Goal: Information Seeking & Learning: Check status

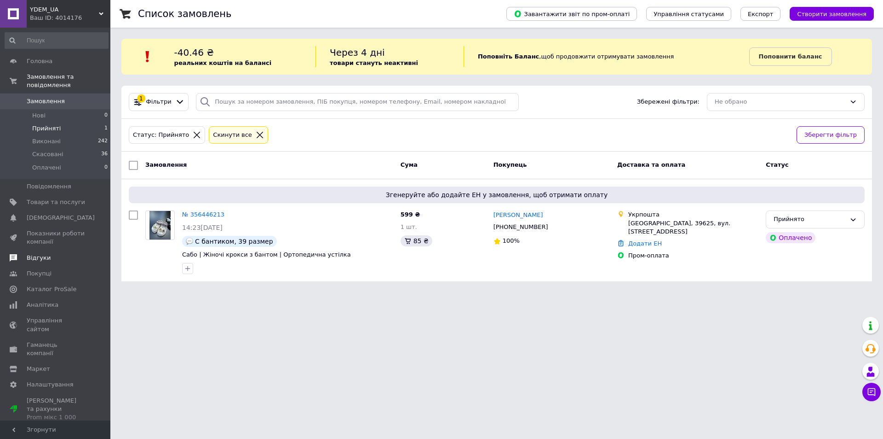
click at [50, 254] on span "Відгуки" at bounding box center [56, 258] width 58 height 8
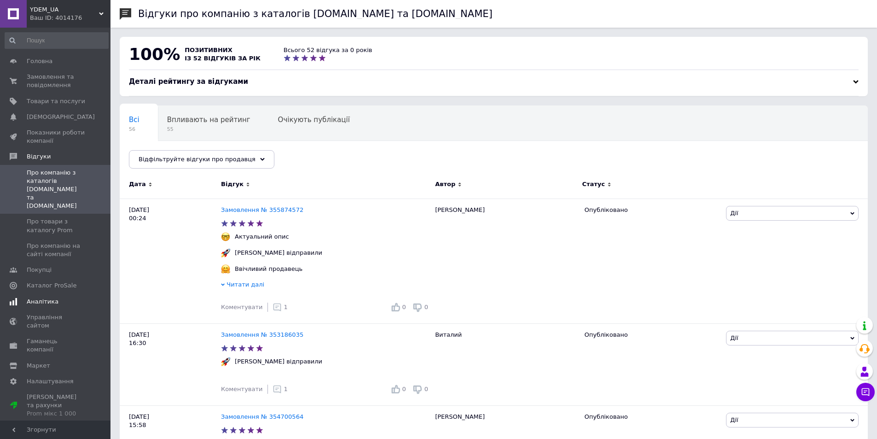
click at [50, 294] on link "Аналітика" at bounding box center [56, 302] width 113 height 16
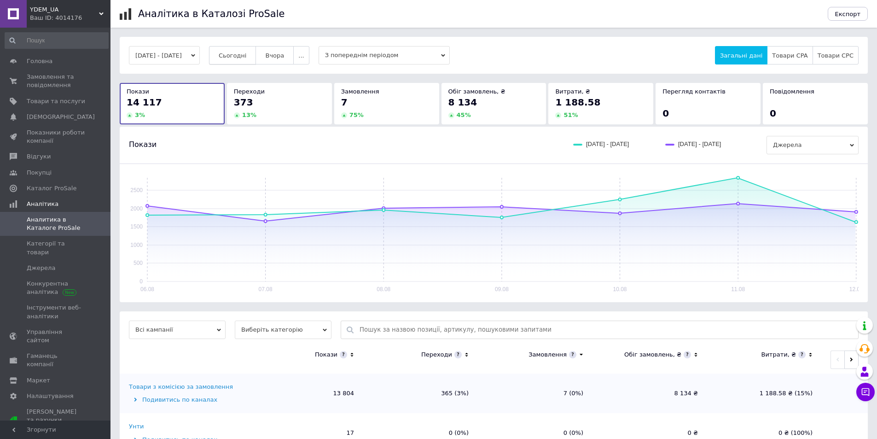
click at [247, 54] on span "Сьогодні" at bounding box center [233, 55] width 28 height 7
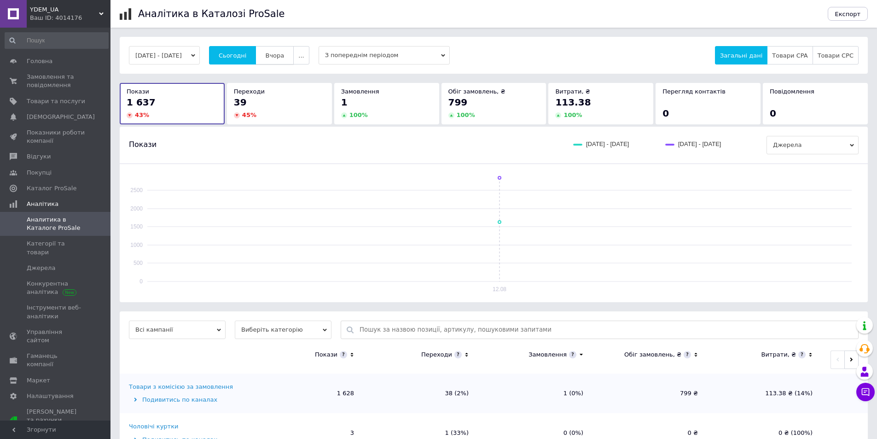
click at [294, 49] on button "Вчора" at bounding box center [274, 55] width 38 height 18
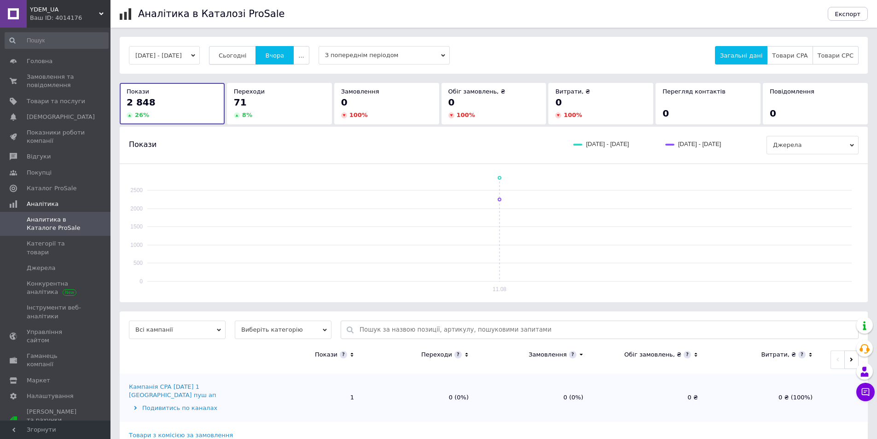
click at [256, 49] on button "Сьогодні" at bounding box center [232, 55] width 47 height 18
